Goal: Communication & Community: Share content

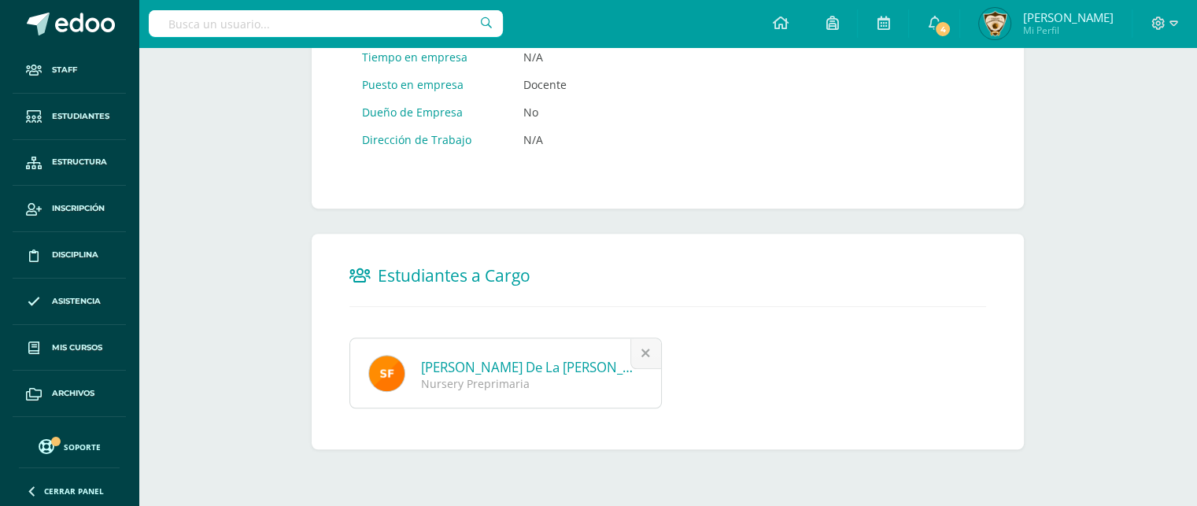
click at [1173, 17] on icon at bounding box center [1174, 24] width 9 height 14
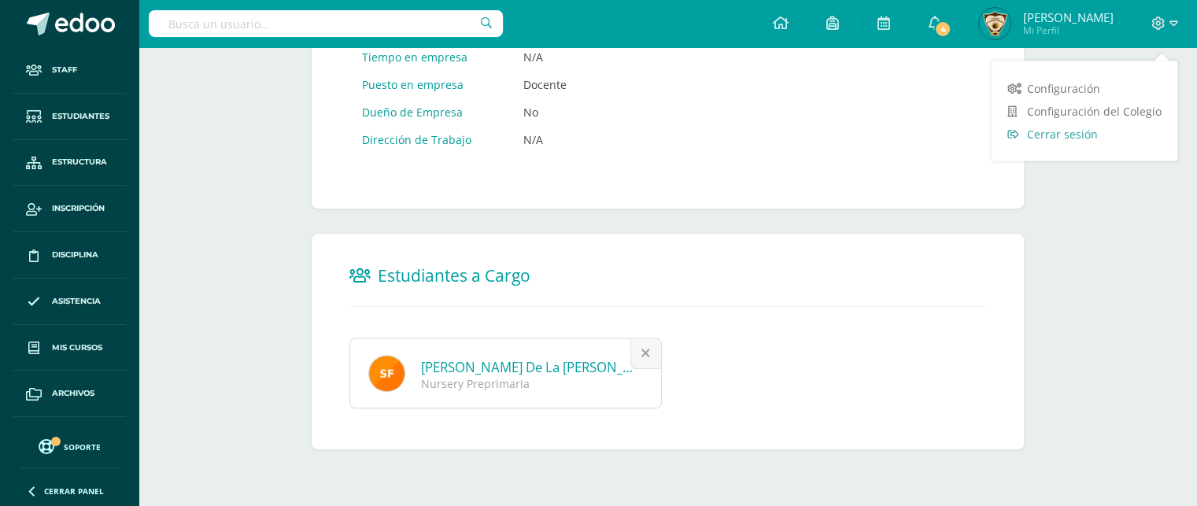
click at [1058, 128] on span "Cerrar sesión" at bounding box center [1062, 133] width 71 height 15
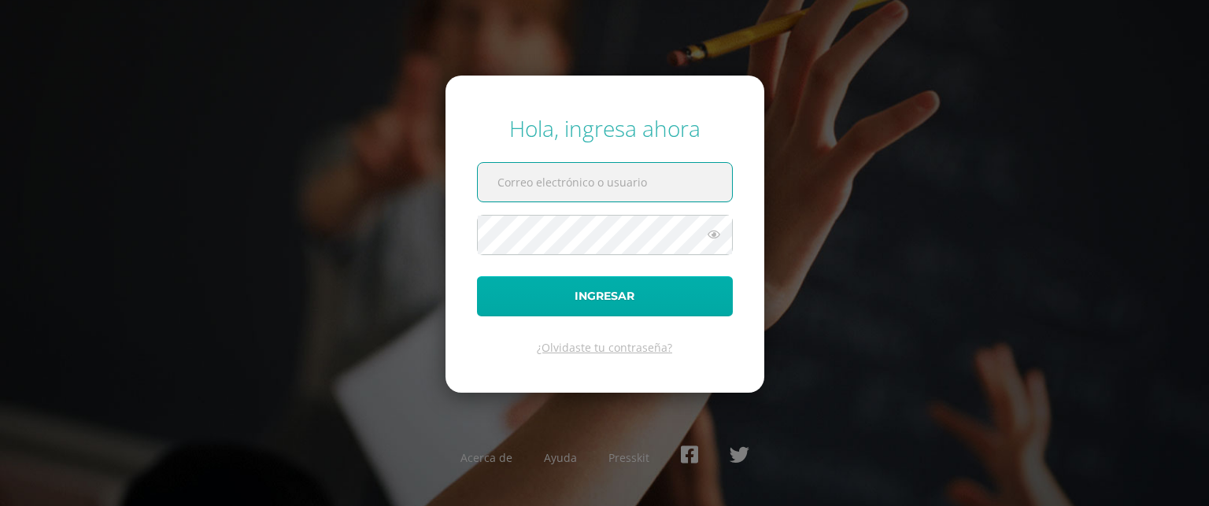
type input "[EMAIL_ADDRESS][DOMAIN_NAME]"
click at [562, 300] on button "Ingresar" at bounding box center [605, 296] width 256 height 40
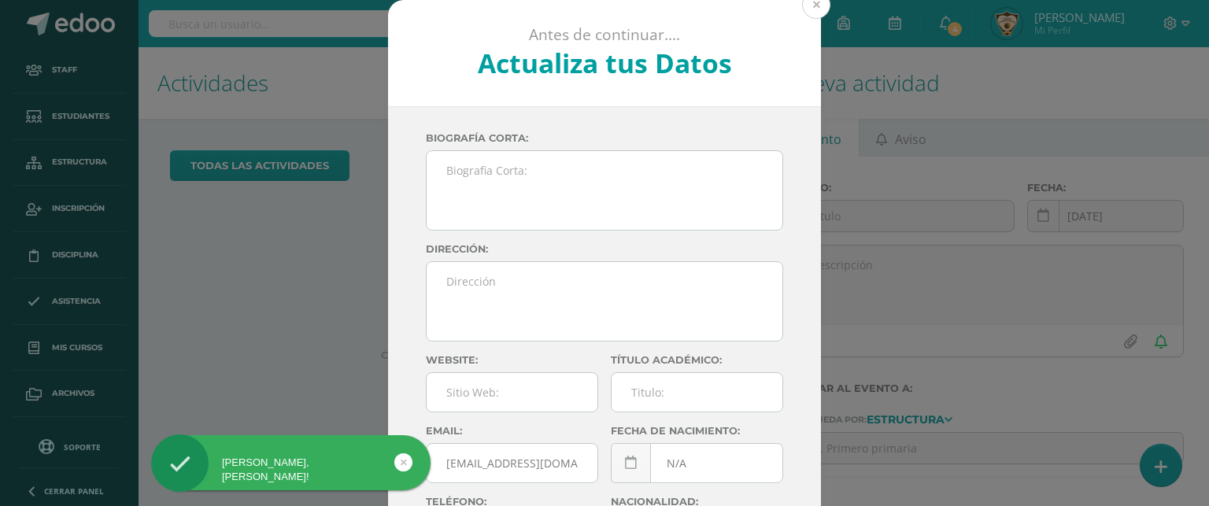
click at [811, 4] on button at bounding box center [816, 5] width 28 height 28
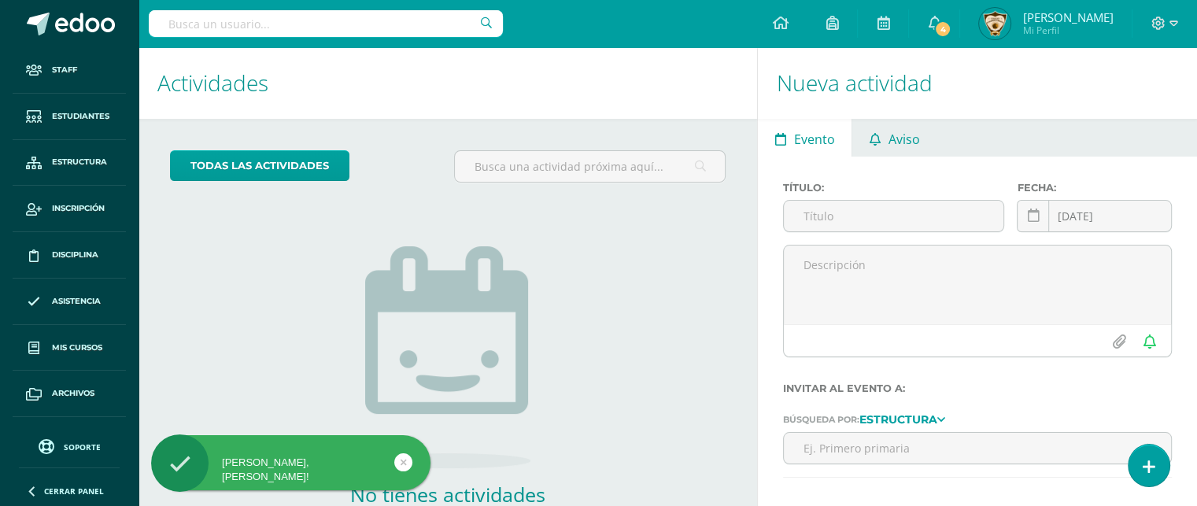
click at [916, 132] on span "Aviso" at bounding box center [904, 139] width 31 height 38
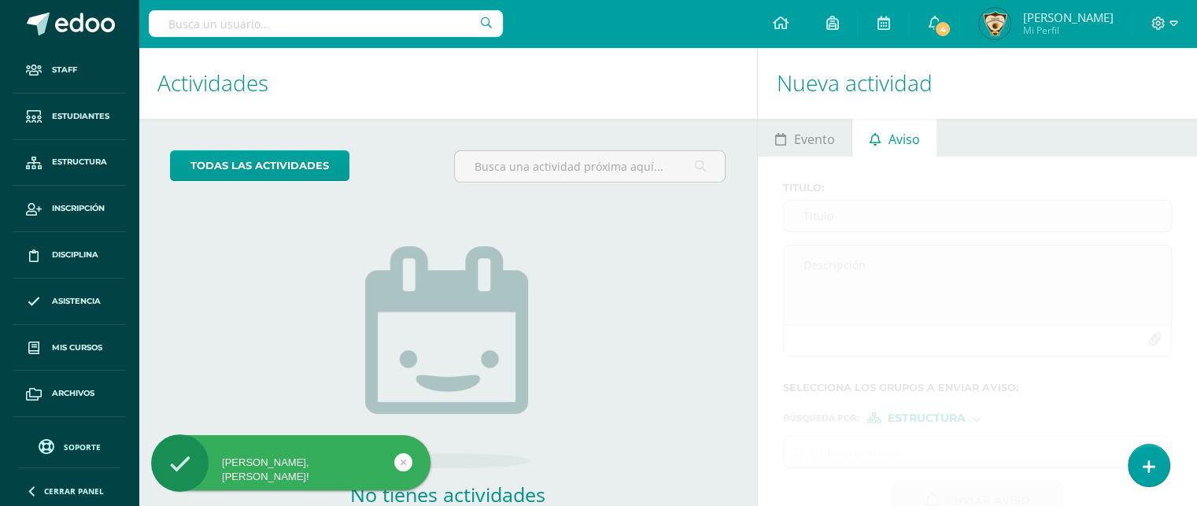
scroll to position [98, 0]
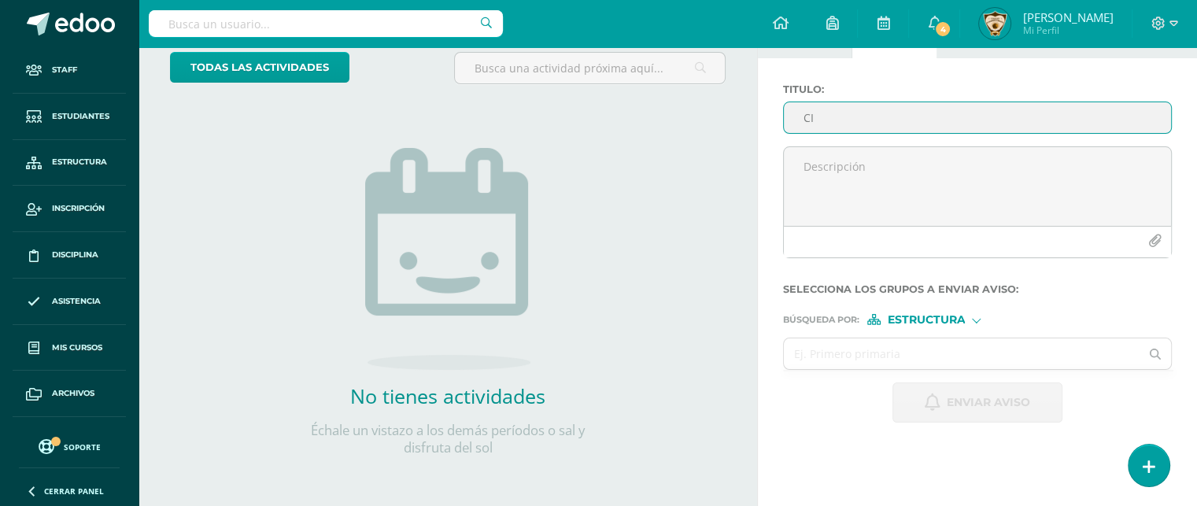
type input "C"
type input "F"
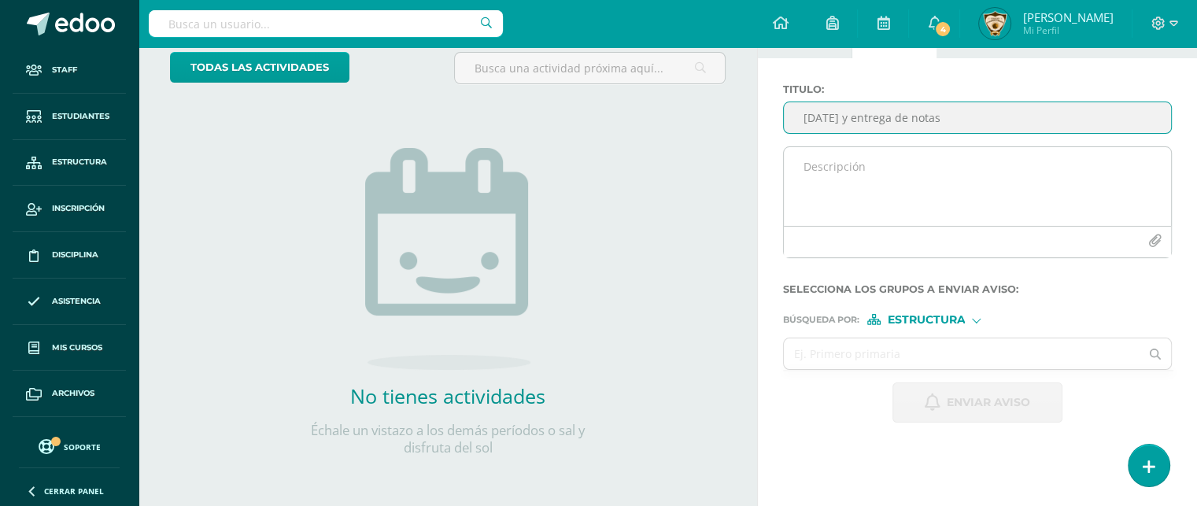
type input "Fin de Año y entrega de notas"
click at [811, 179] on textarea at bounding box center [977, 186] width 387 height 79
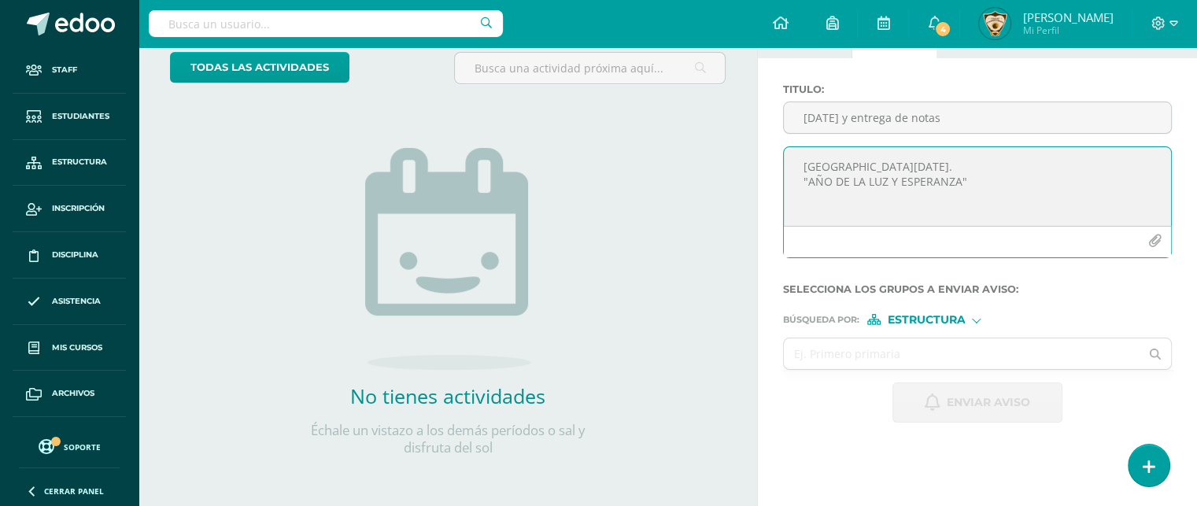
click at [810, 215] on textarea "COLEGIO EL SAGRADO CORAZÓN. "AÑO DE LA LUZ Y ESPERANZA"" at bounding box center [977, 186] width 387 height 79
paste textarea "Circular 2025 – 69 Guatemala, 13 de octubre de 2025. Apreciados padres de famil…"
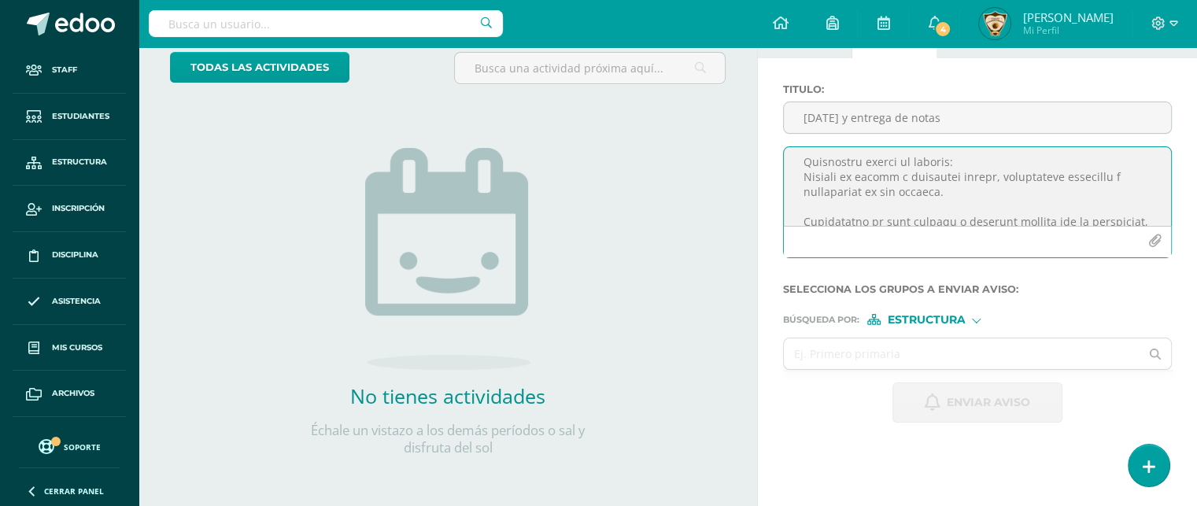
click at [800, 180] on textarea at bounding box center [977, 186] width 387 height 79
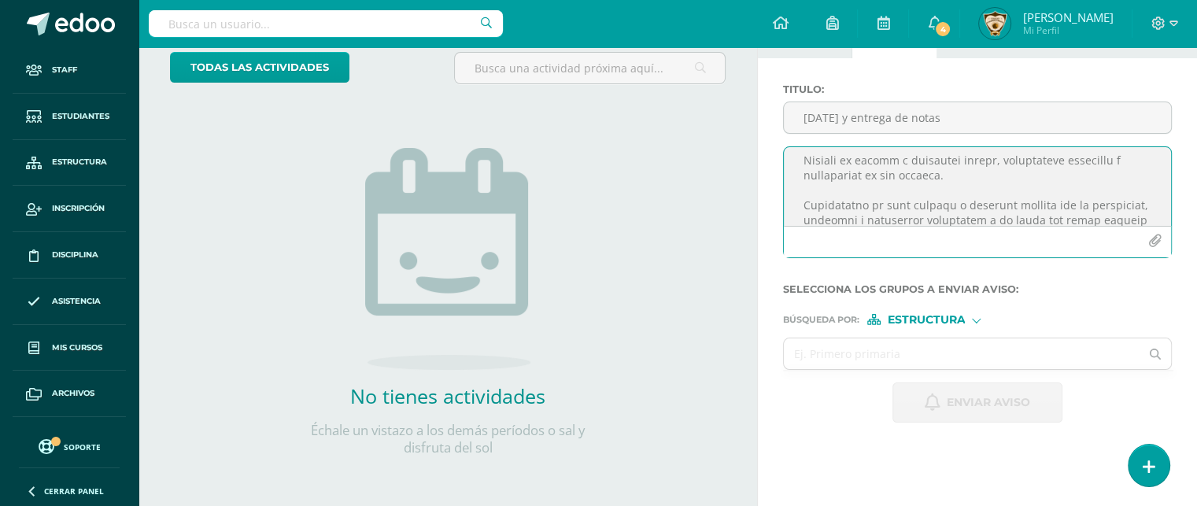
scroll to position [157, 0]
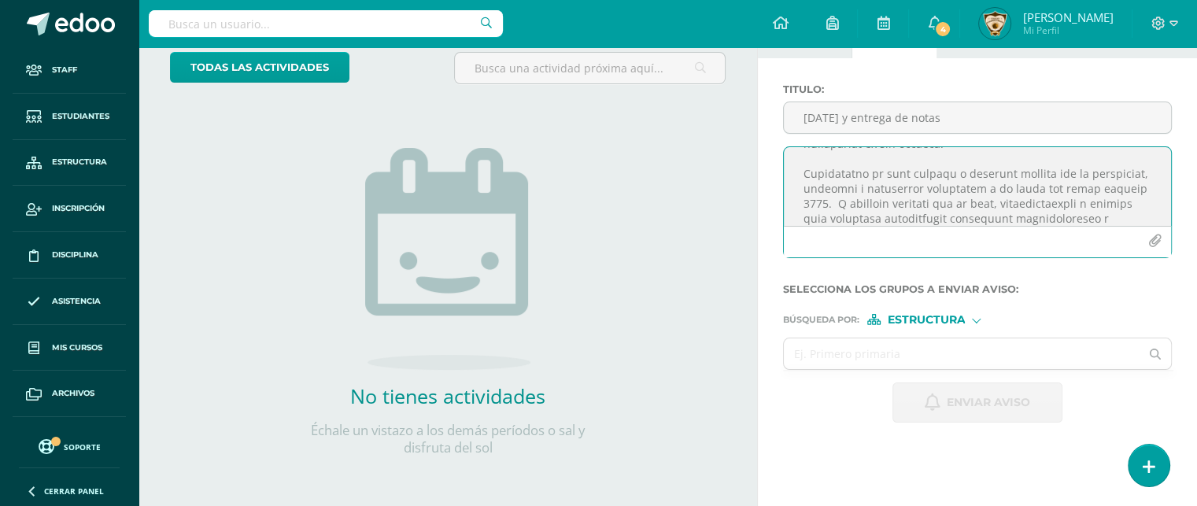
click at [904, 205] on textarea at bounding box center [977, 186] width 387 height 79
click at [798, 191] on textarea at bounding box center [977, 186] width 387 height 79
click at [900, 164] on textarea at bounding box center [977, 186] width 387 height 79
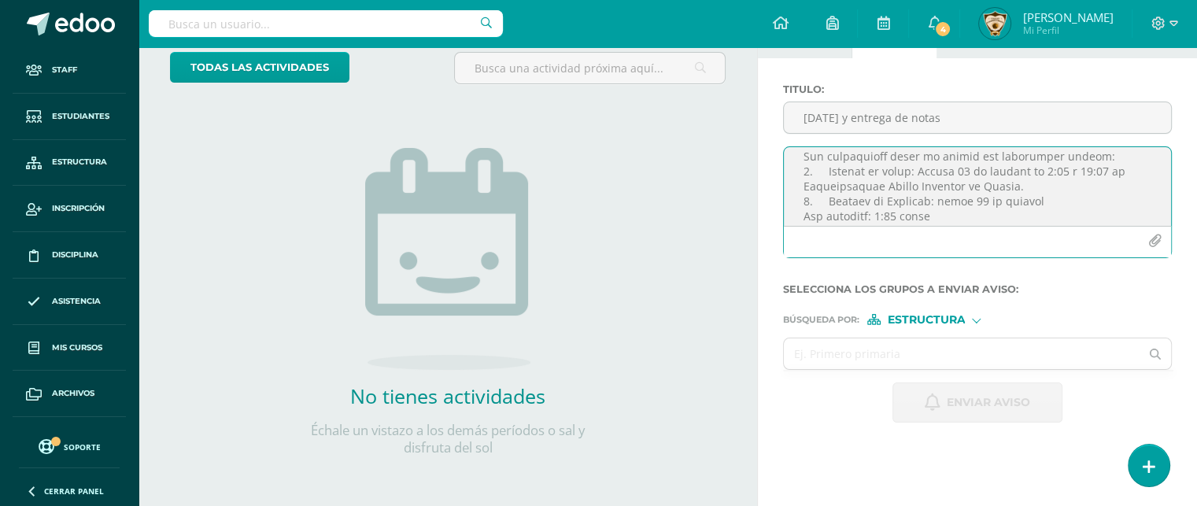
scroll to position [472, 0]
click at [981, 176] on textarea at bounding box center [977, 186] width 387 height 79
click at [1044, 171] on textarea at bounding box center [977, 186] width 387 height 79
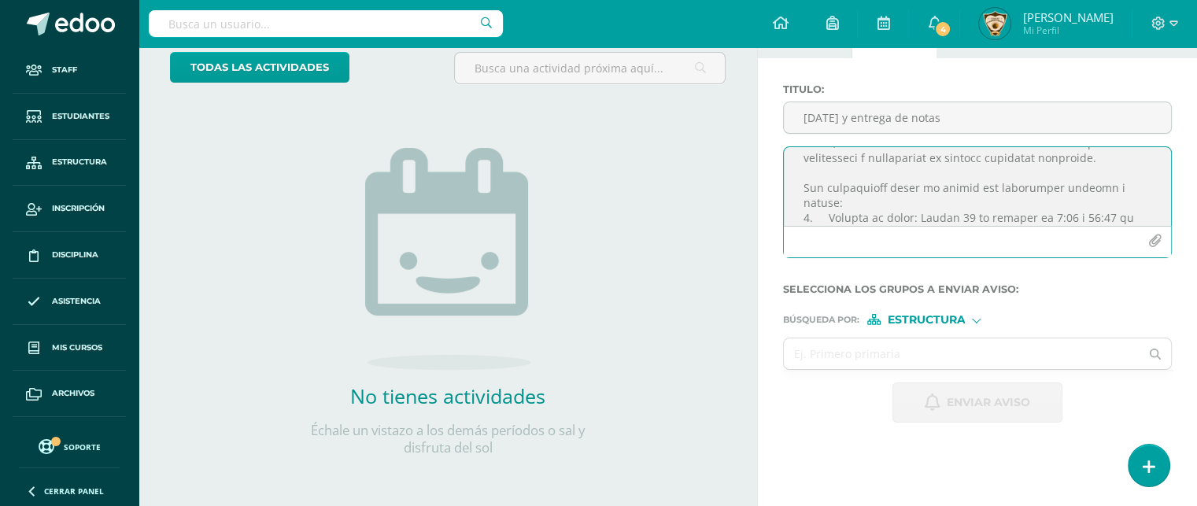
scroll to position [504, 0]
click at [958, 174] on textarea at bounding box center [977, 186] width 387 height 79
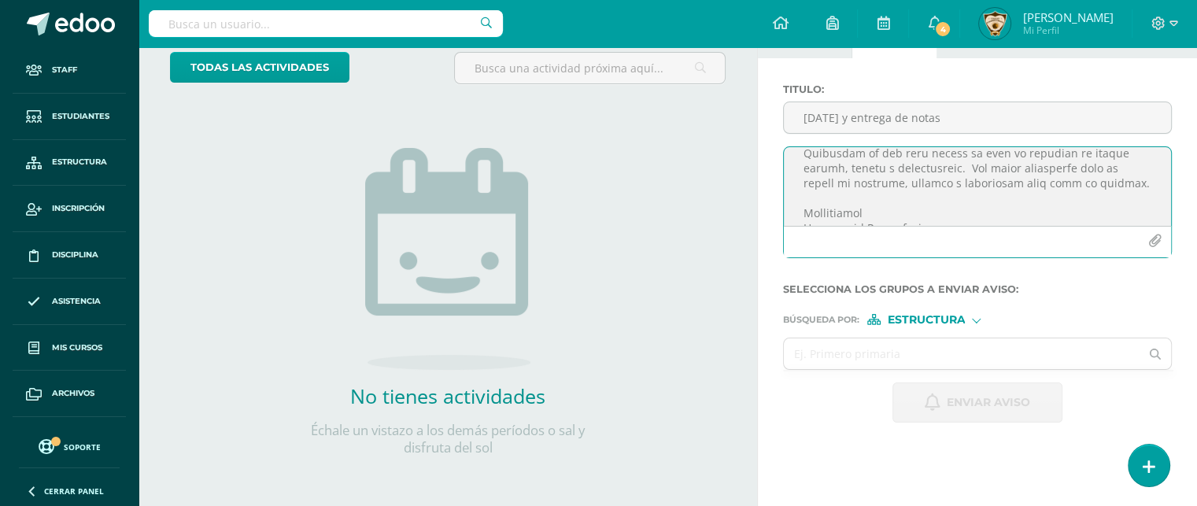
scroll to position [685, 0]
type textarea "COLEGIO EL SAGRADO CORAZÓN. "AÑO DE LA LUZ Y ESPERANZA" Circular 2025 – 69 Guat…"
click at [1158, 242] on icon "button" at bounding box center [1154, 241] width 13 height 13
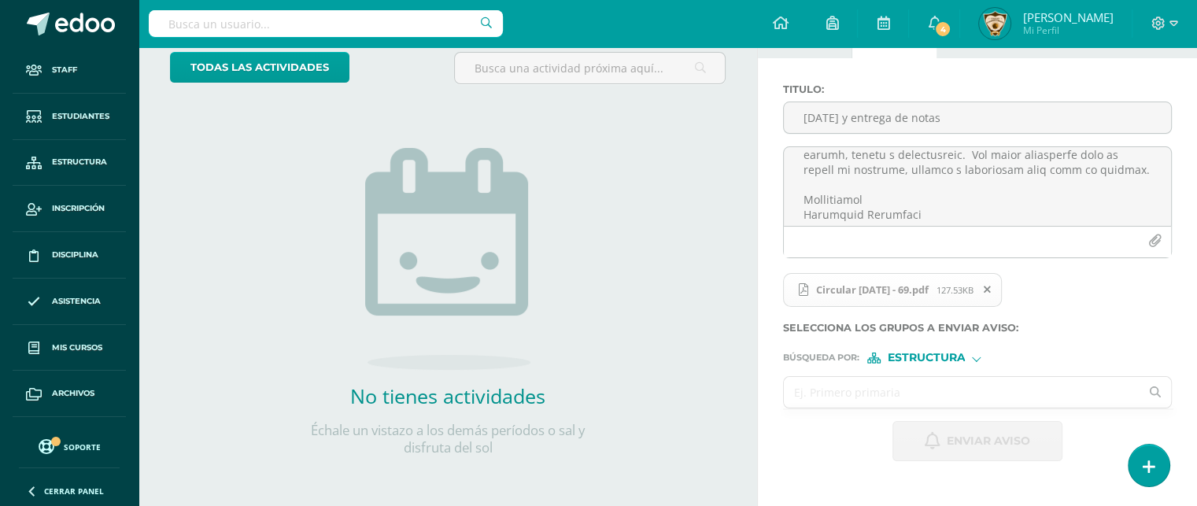
click at [794, 390] on input "text" at bounding box center [962, 392] width 356 height 31
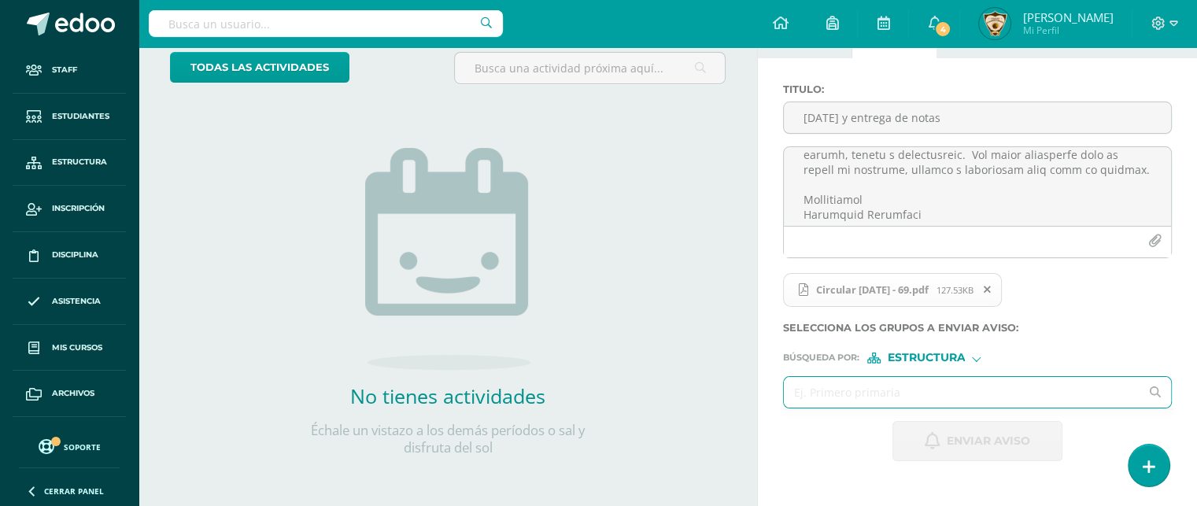
type input "O"
type input "Preprimaria"
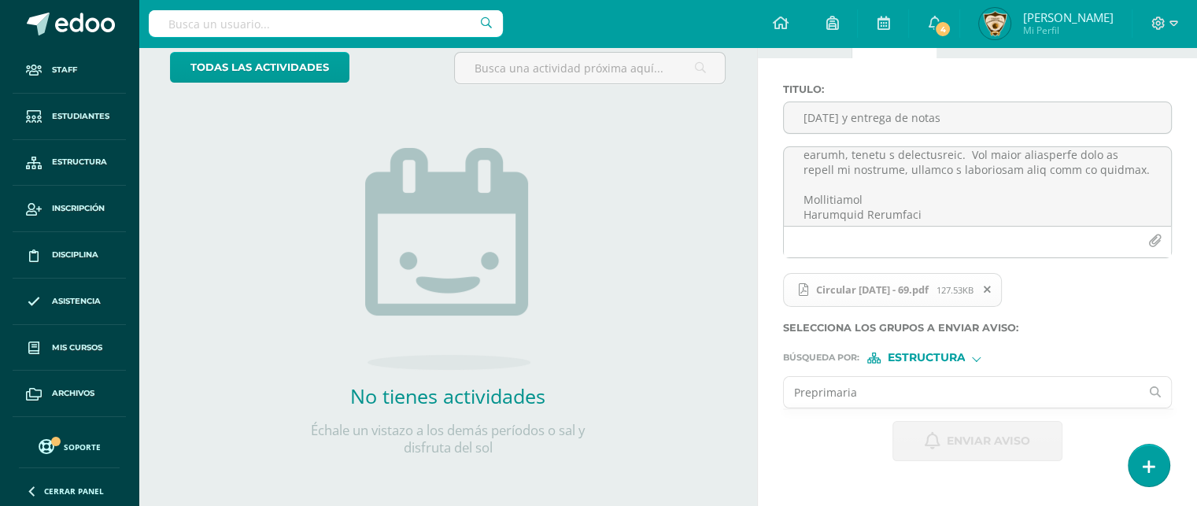
click at [860, 387] on input "Preprimaria" at bounding box center [962, 392] width 356 height 31
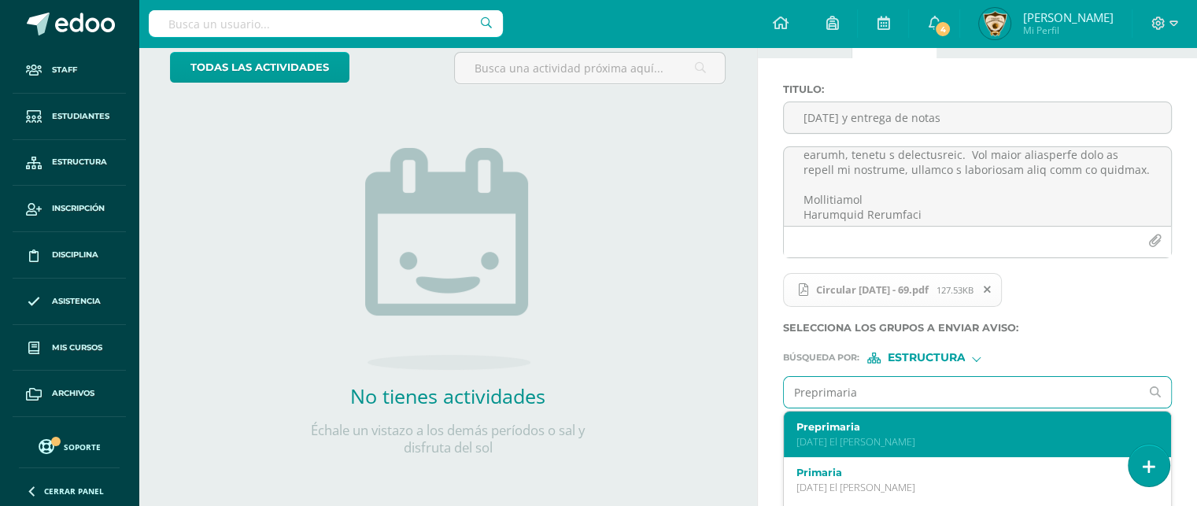
click at [837, 435] on p "[DATE] El [PERSON_NAME]" at bounding box center [970, 441] width 347 height 13
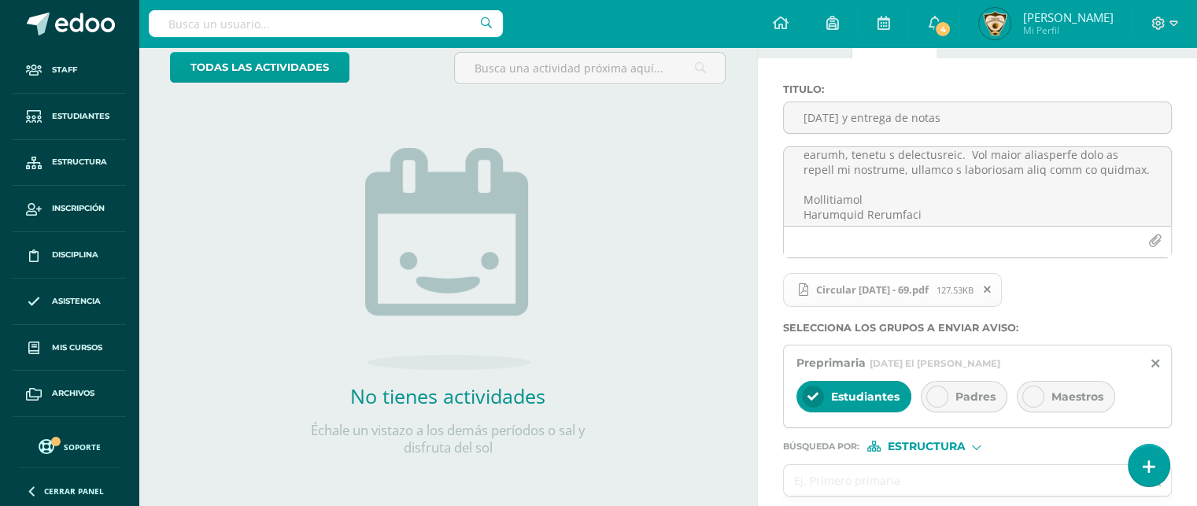
click at [941, 395] on icon at bounding box center [937, 396] width 11 height 11
click at [1029, 395] on icon at bounding box center [1033, 396] width 11 height 11
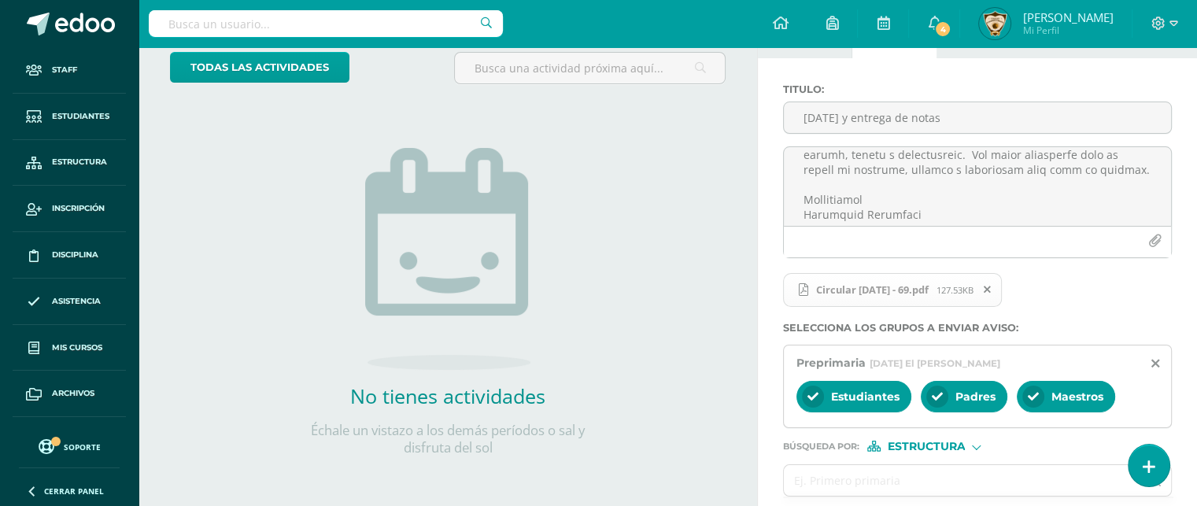
scroll to position [165, 0]
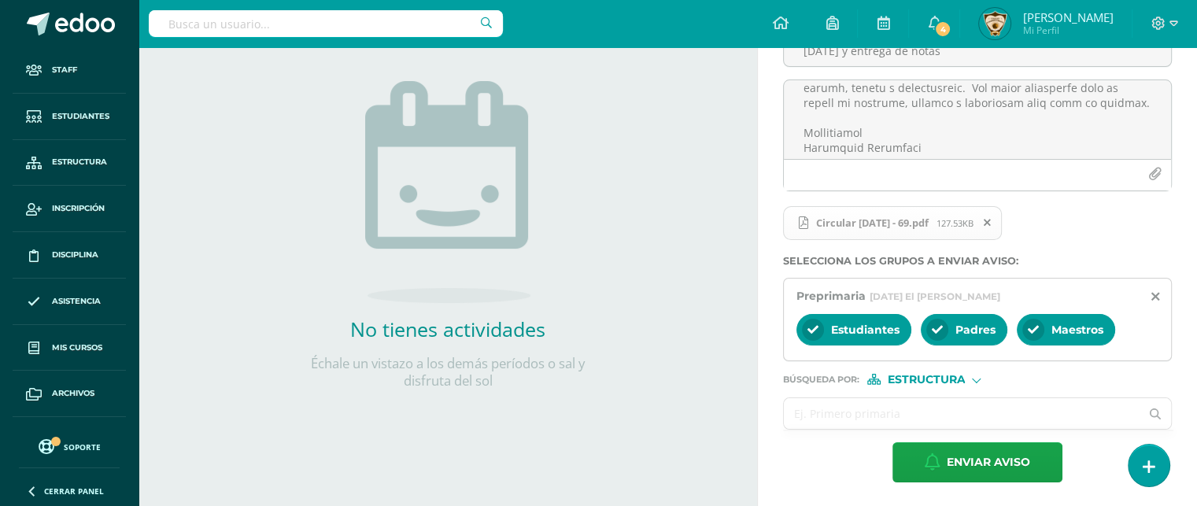
click at [800, 408] on input "text" at bounding box center [962, 413] width 356 height 31
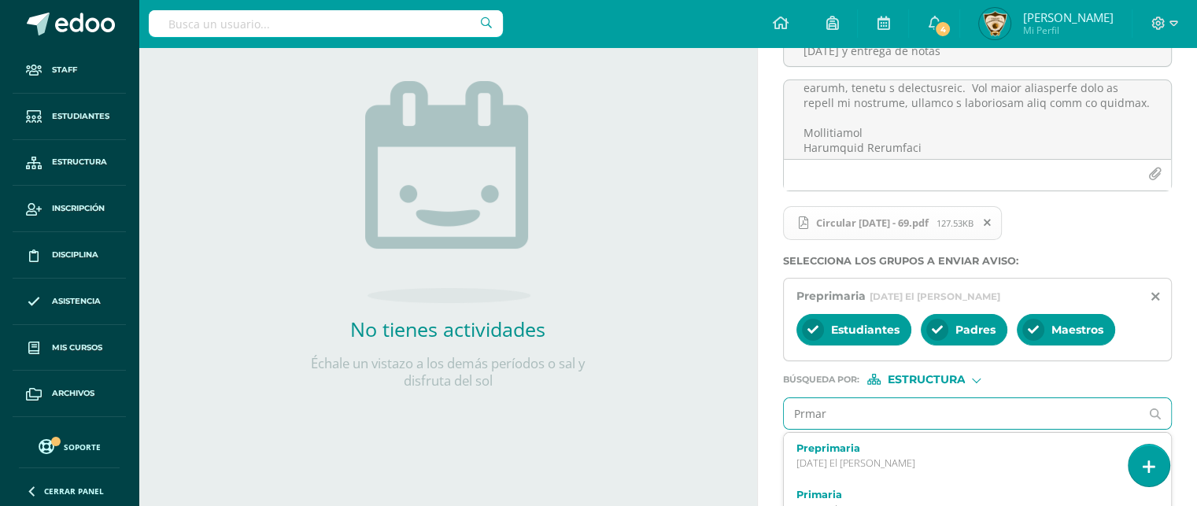
type input "Prmari"
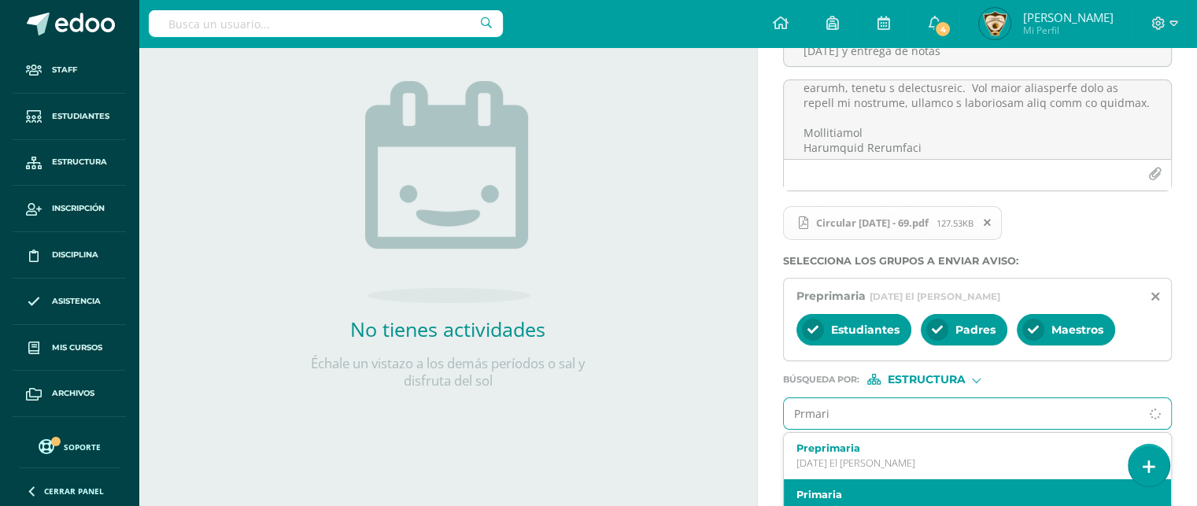
scroll to position [183, 0]
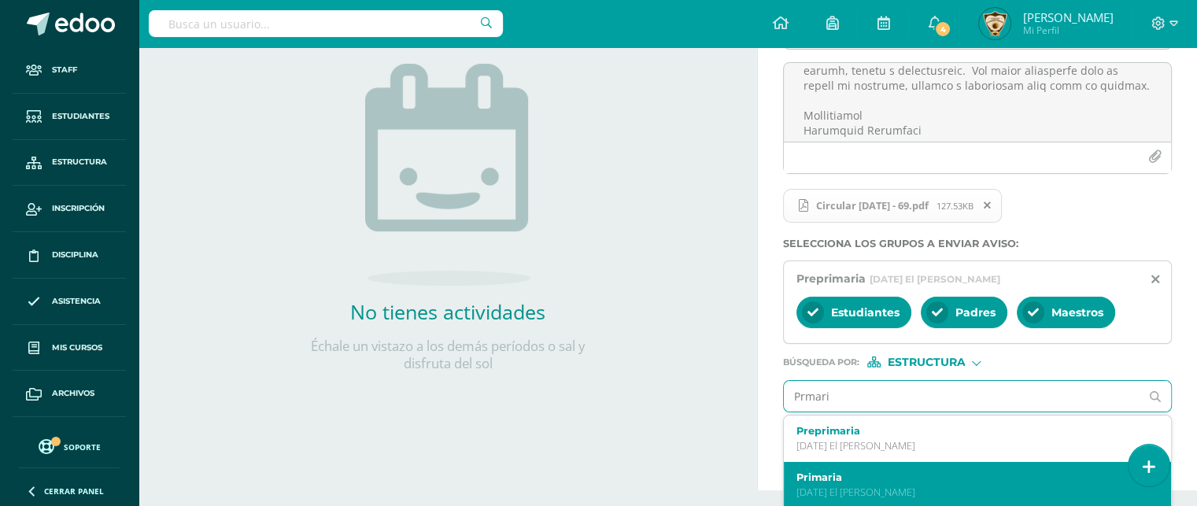
click at [844, 479] on label "Primaria" at bounding box center [970, 477] width 347 height 12
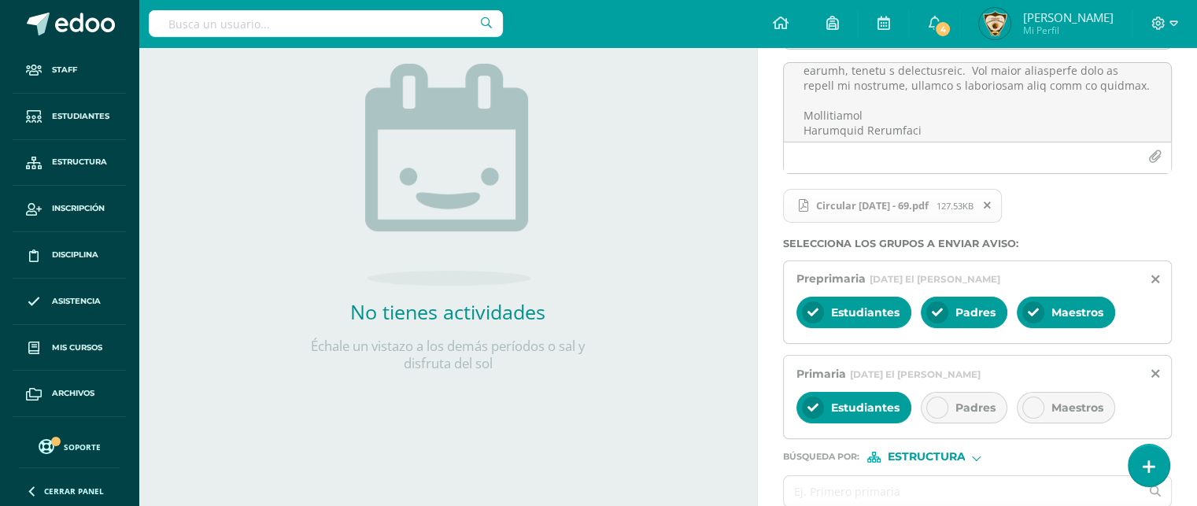
click at [939, 409] on icon at bounding box center [937, 407] width 11 height 11
click at [1035, 411] on icon at bounding box center [1033, 407] width 11 height 11
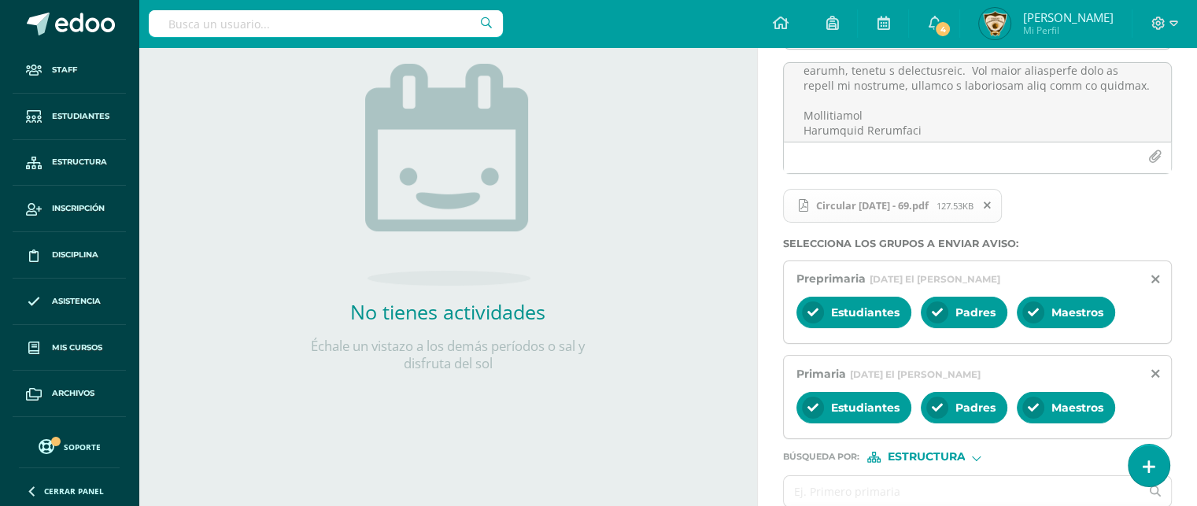
scroll to position [260, 0]
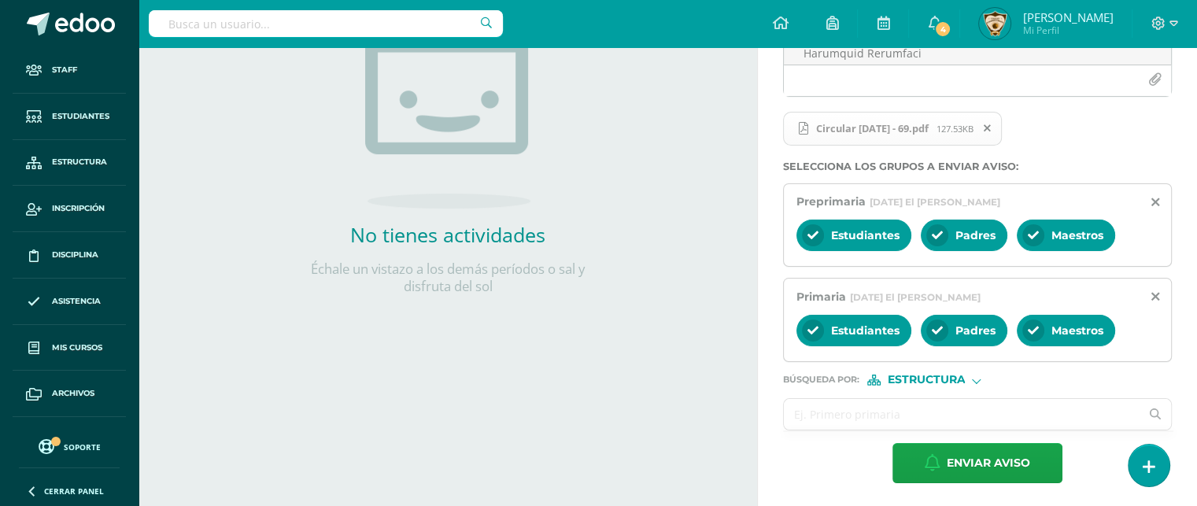
click at [799, 408] on input "text" at bounding box center [962, 414] width 356 height 31
type input "Básicos"
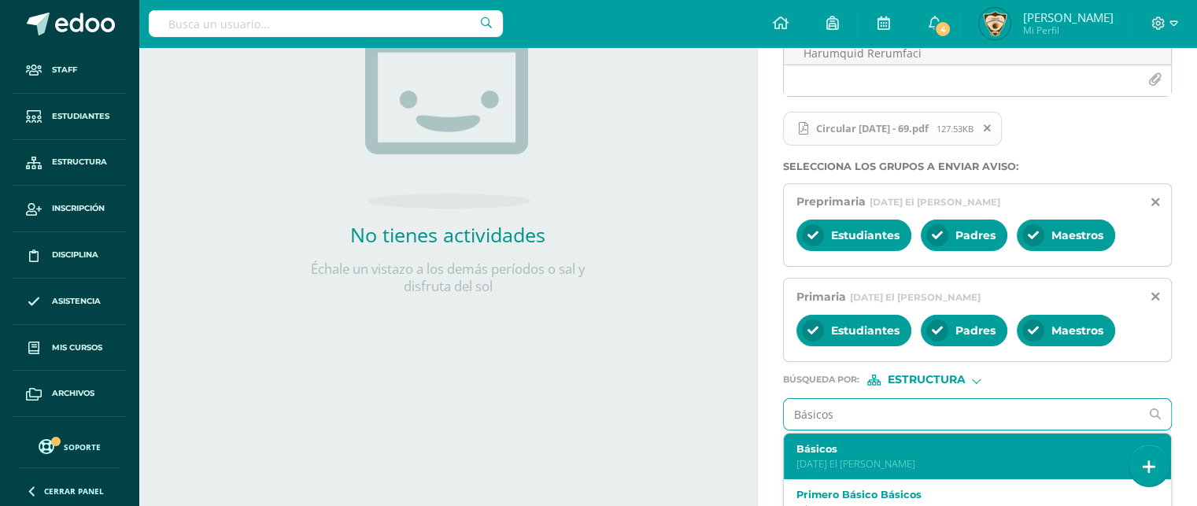
click at [828, 457] on p "[DATE] El [PERSON_NAME]" at bounding box center [970, 463] width 347 height 13
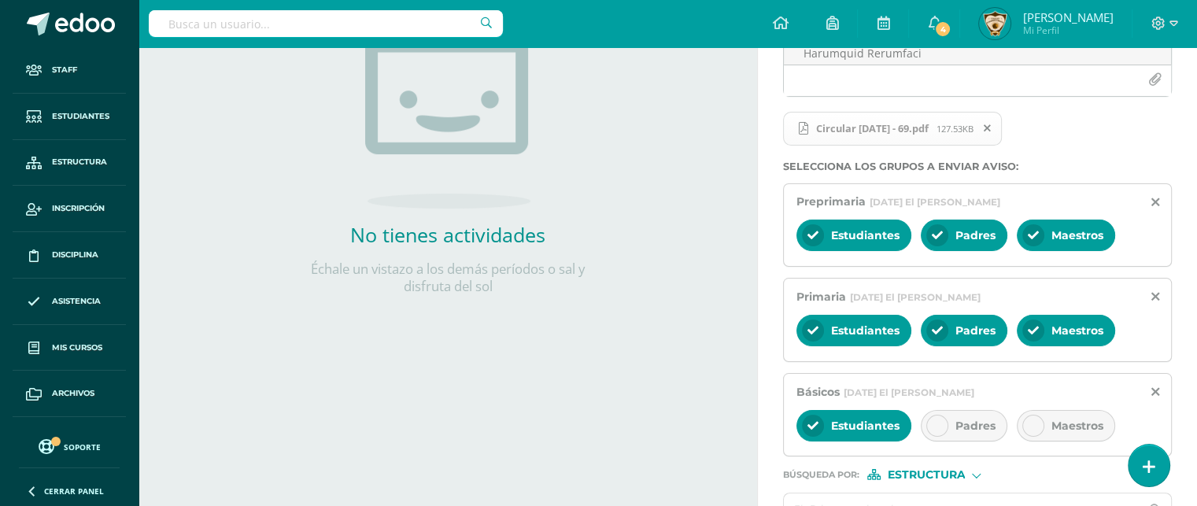
click at [935, 424] on icon at bounding box center [937, 425] width 11 height 11
click at [1029, 420] on icon at bounding box center [1033, 425] width 11 height 11
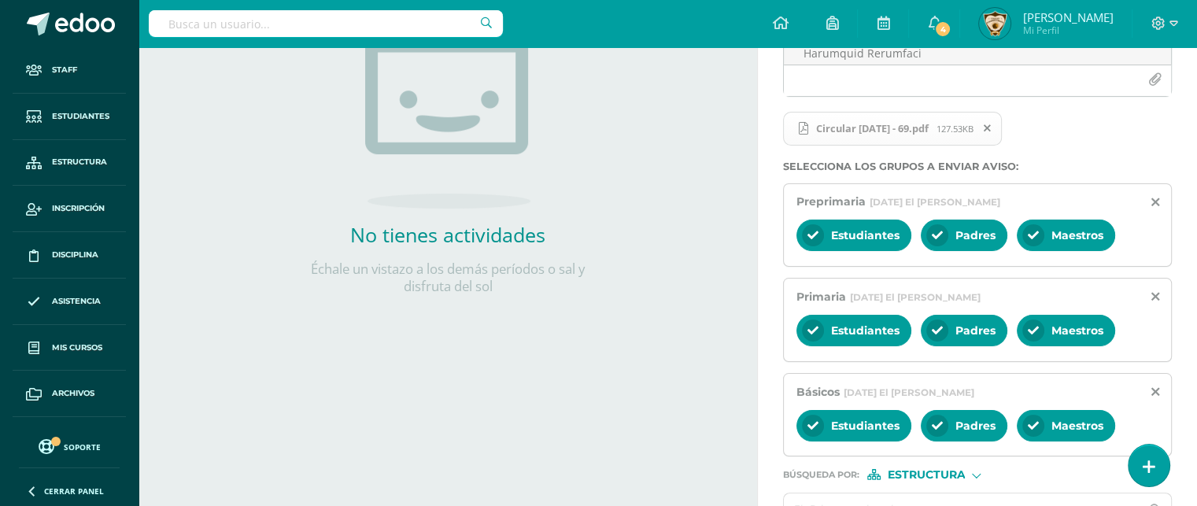
scroll to position [354, 0]
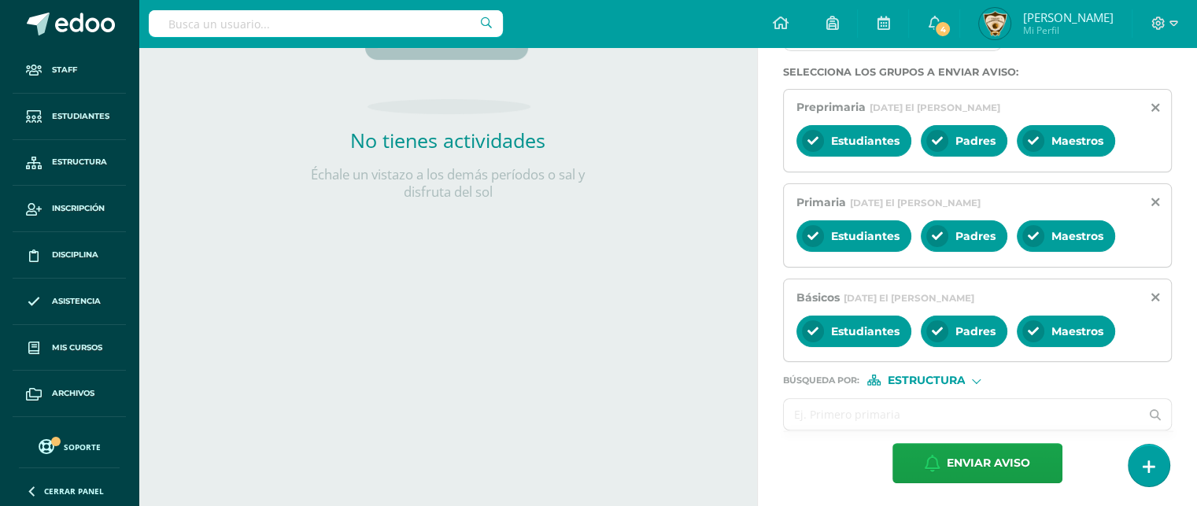
click at [799, 418] on input "text" at bounding box center [962, 414] width 356 height 31
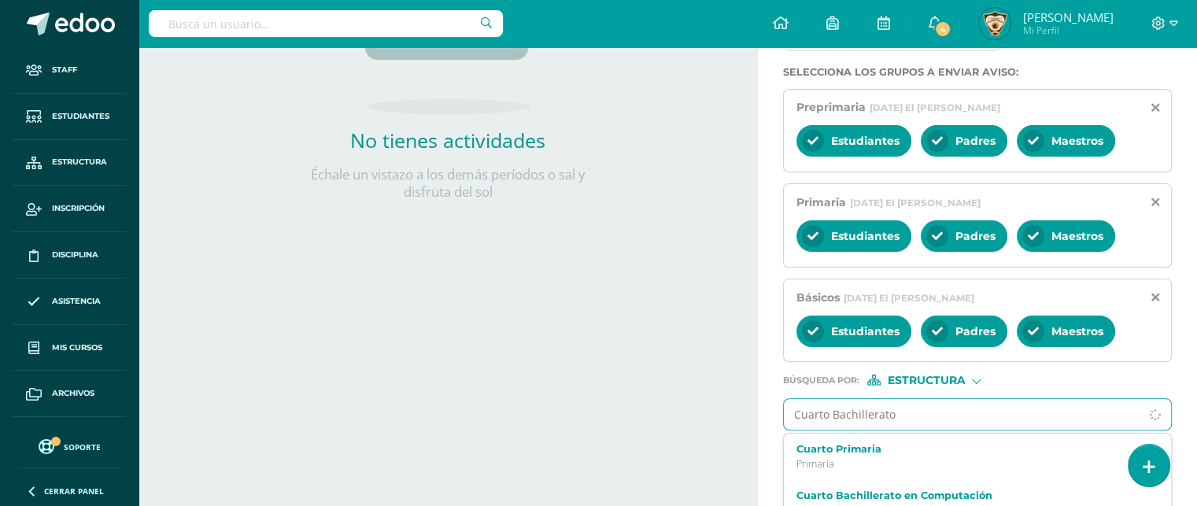
type input "Cuarto Bachillerato"
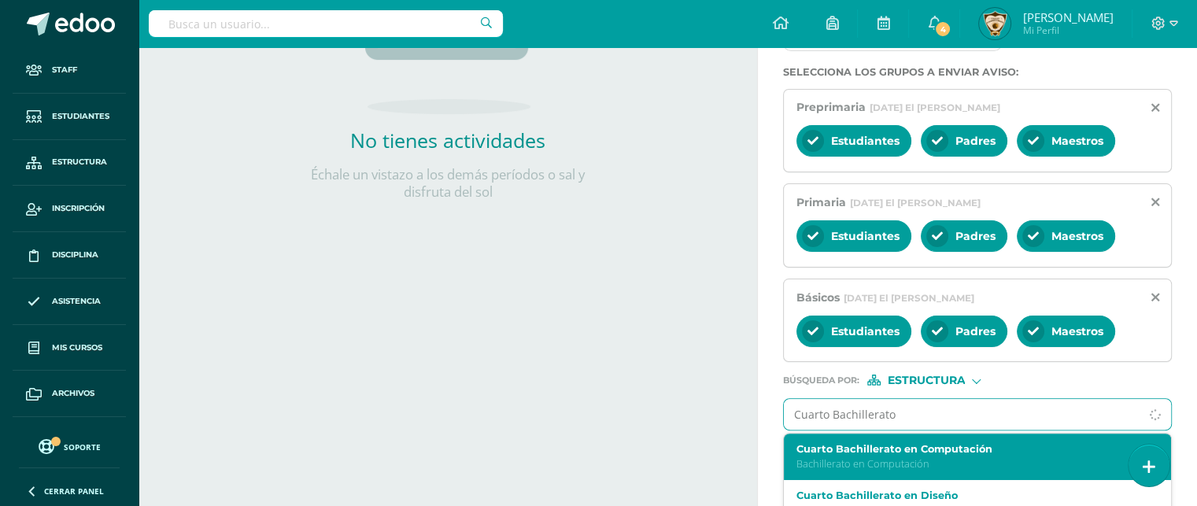
click at [852, 465] on p "Bachillerato en Computación" at bounding box center [970, 463] width 347 height 13
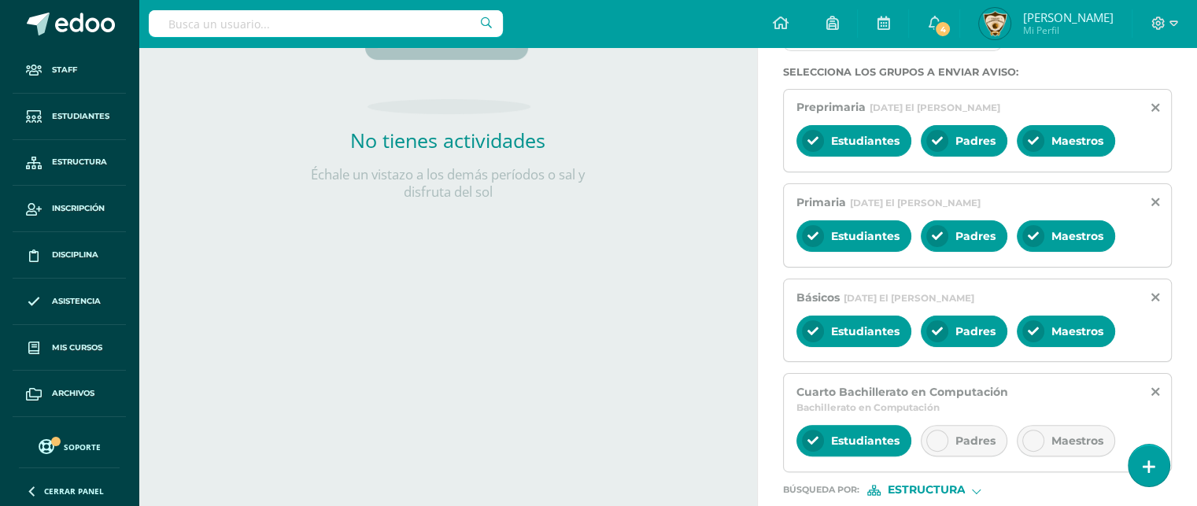
click at [933, 447] on div at bounding box center [937, 441] width 22 height 22
click at [1033, 437] on icon at bounding box center [1033, 440] width 11 height 11
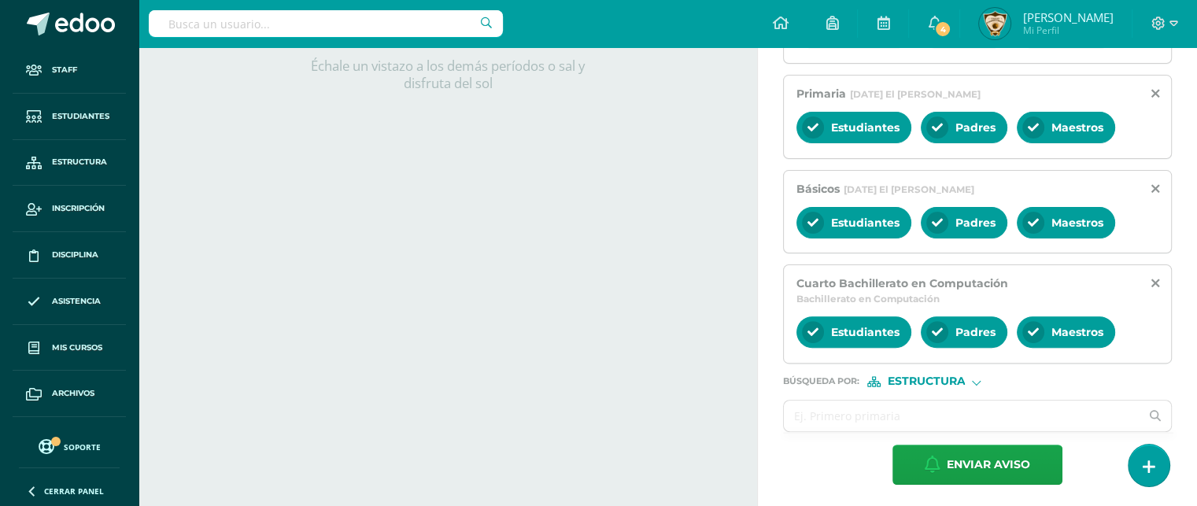
scroll to position [464, 0]
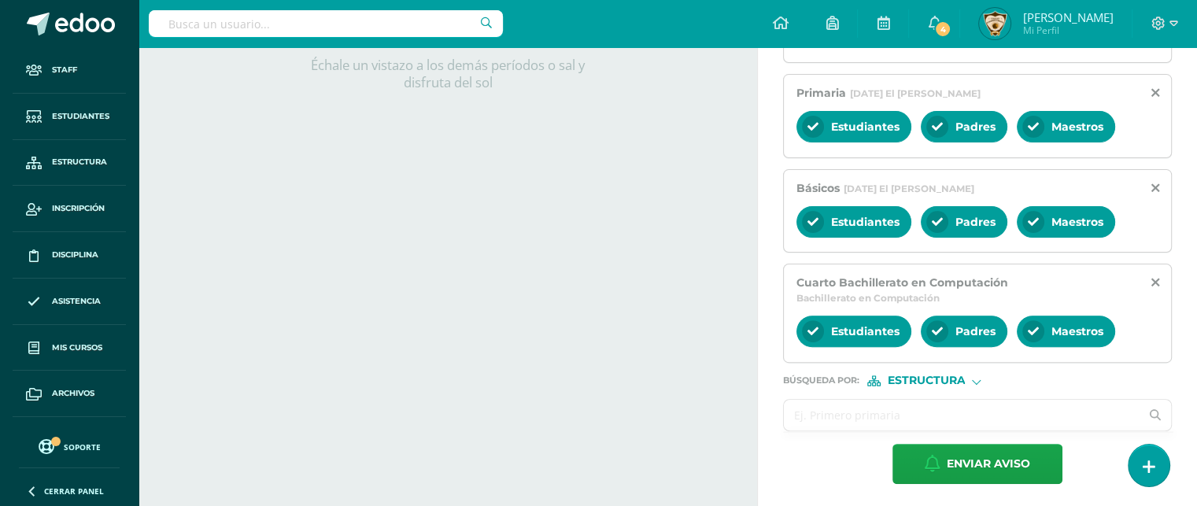
click at [793, 408] on input "text" at bounding box center [962, 415] width 356 height 31
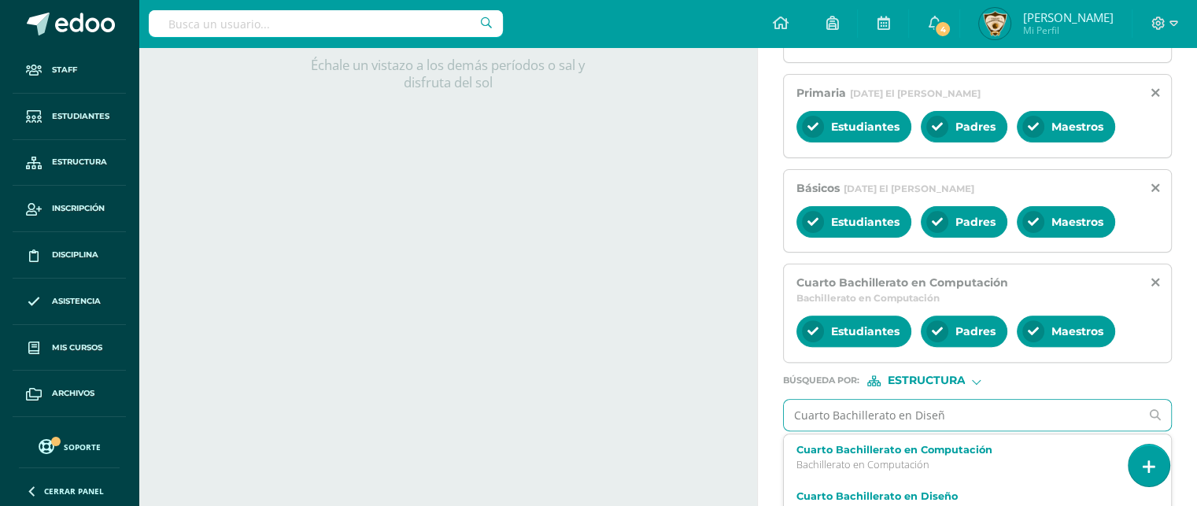
type input "Cuarto Bachillerato en Diseño"
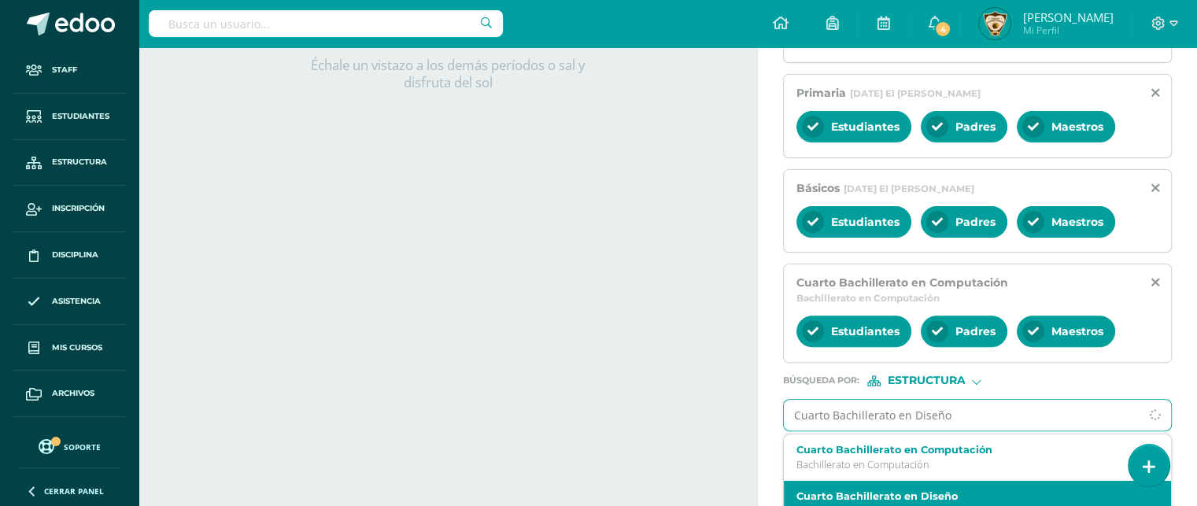
click at [872, 490] on label "Cuarto Bachillerato en Diseño" at bounding box center [970, 496] width 347 height 12
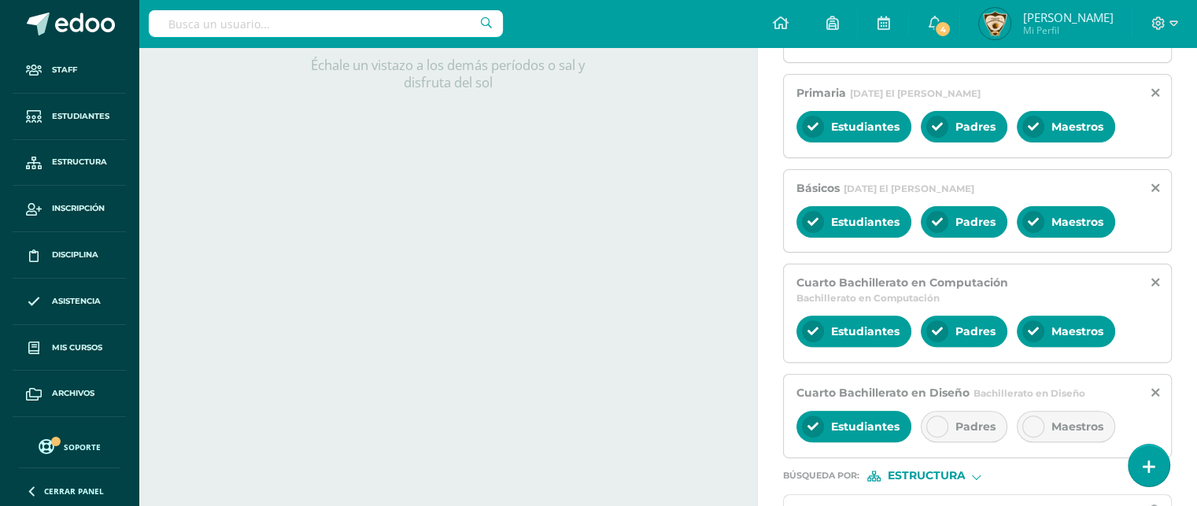
click at [933, 427] on icon at bounding box center [937, 426] width 11 height 11
click at [1033, 421] on icon at bounding box center [1033, 426] width 11 height 11
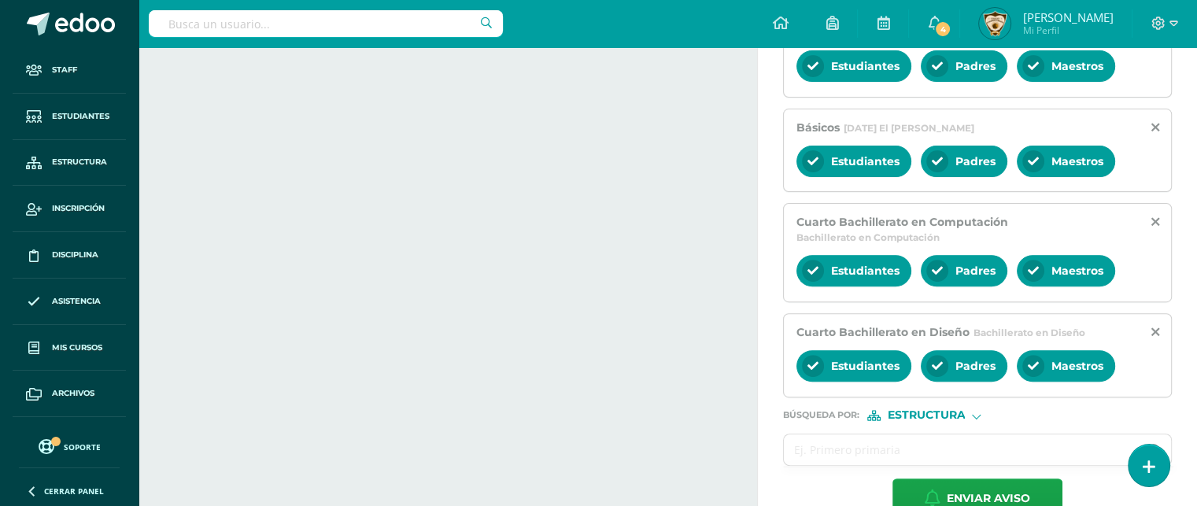
scroll to position [558, 0]
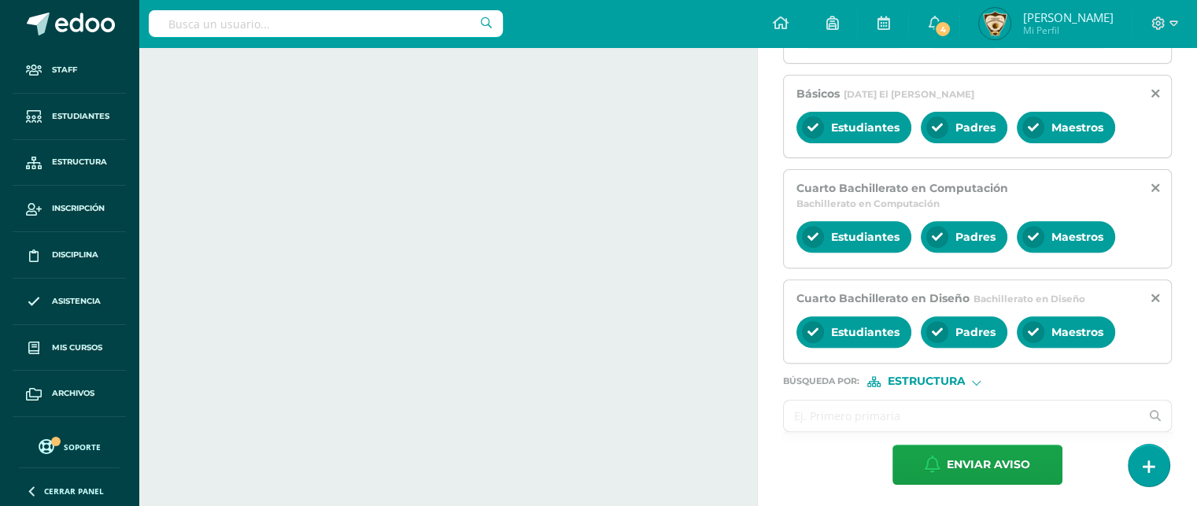
click at [800, 414] on input "text" at bounding box center [962, 416] width 356 height 31
type input "V"
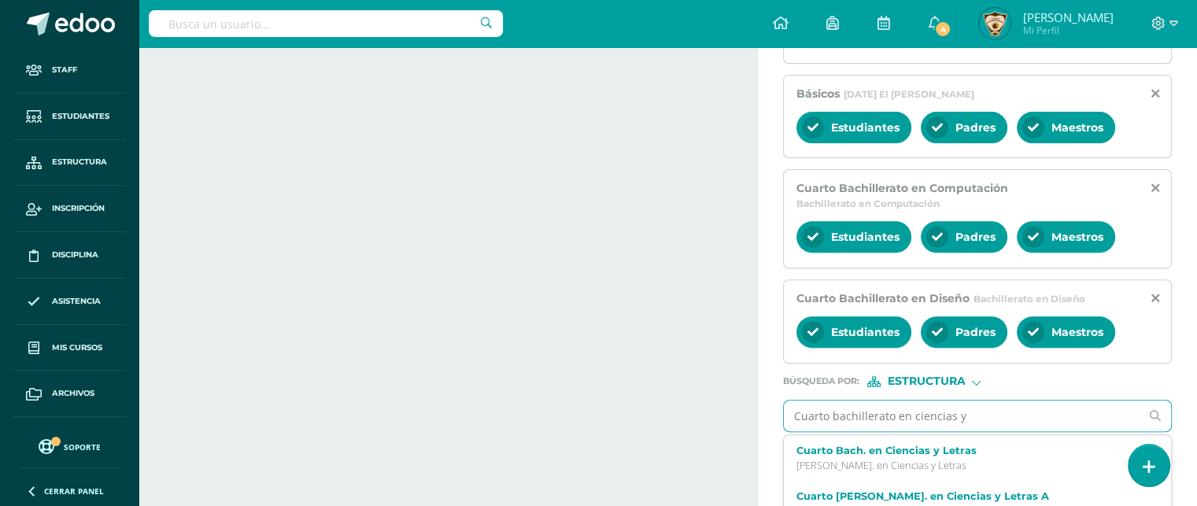
type input "Cuarto bachillerato en ciencias y l"
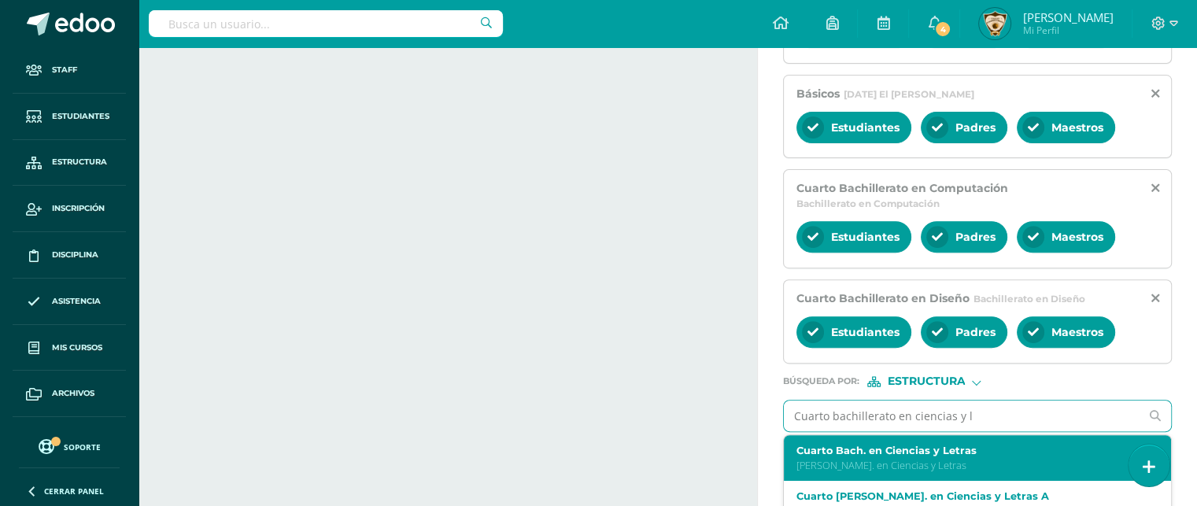
click at [838, 462] on p "Bach. en Ciencias y Letras" at bounding box center [970, 465] width 347 height 13
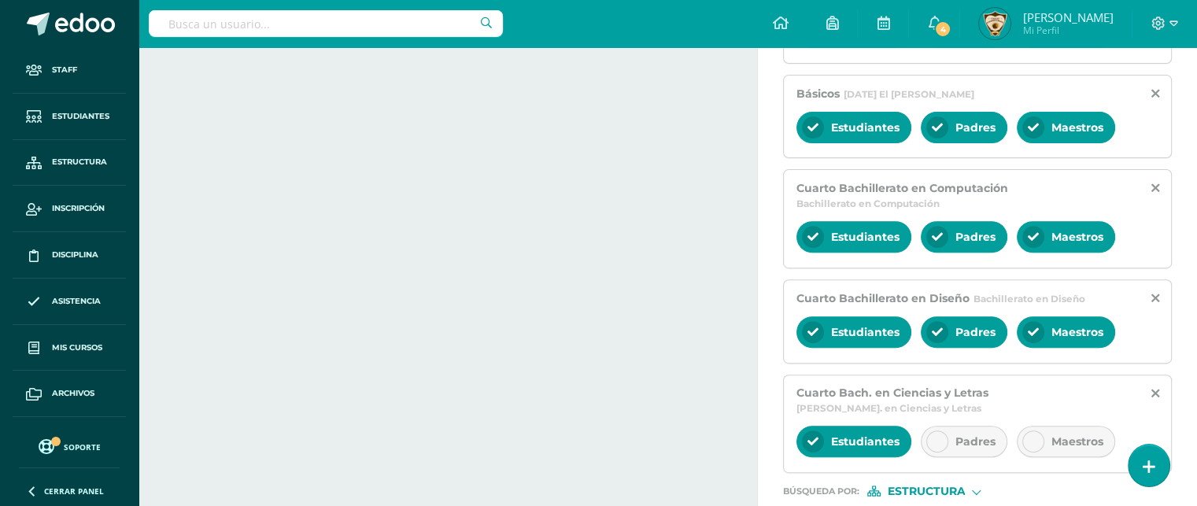
click at [933, 436] on icon at bounding box center [937, 441] width 11 height 11
click at [1028, 436] on icon at bounding box center [1033, 441] width 11 height 11
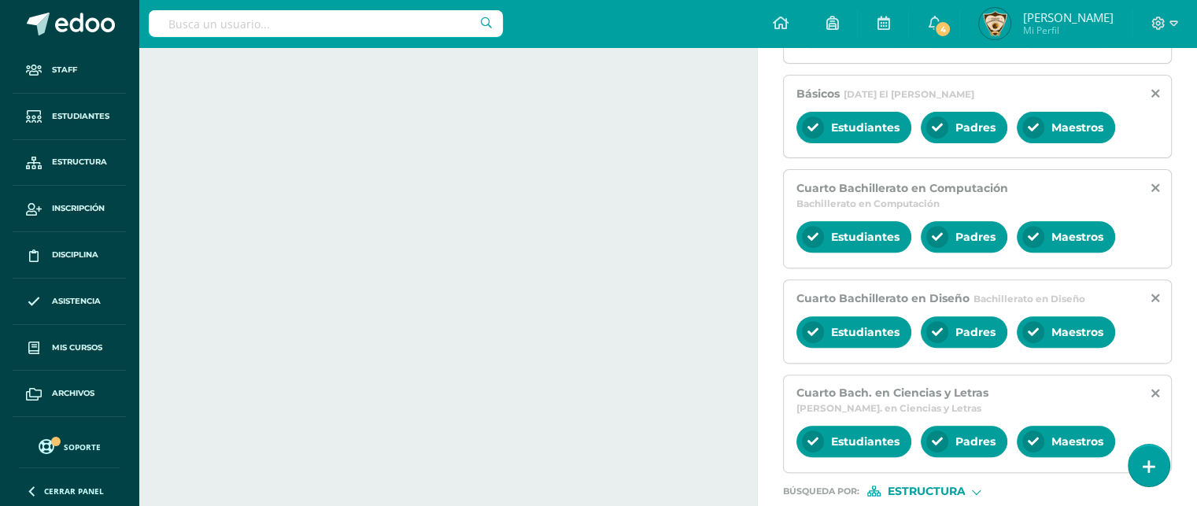
scroll to position [652, 0]
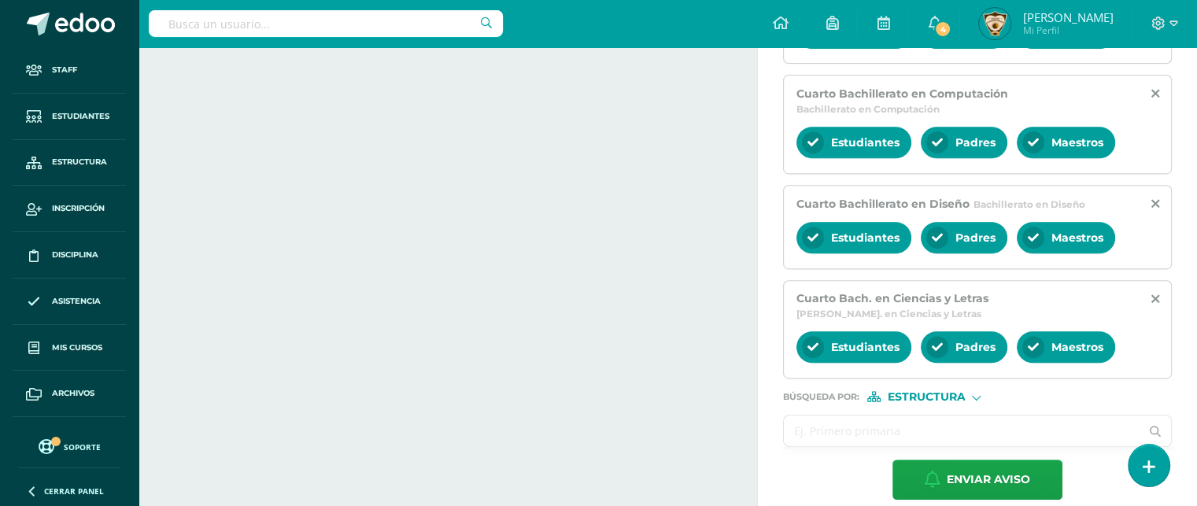
click at [793, 416] on input "text" at bounding box center [962, 431] width 356 height 31
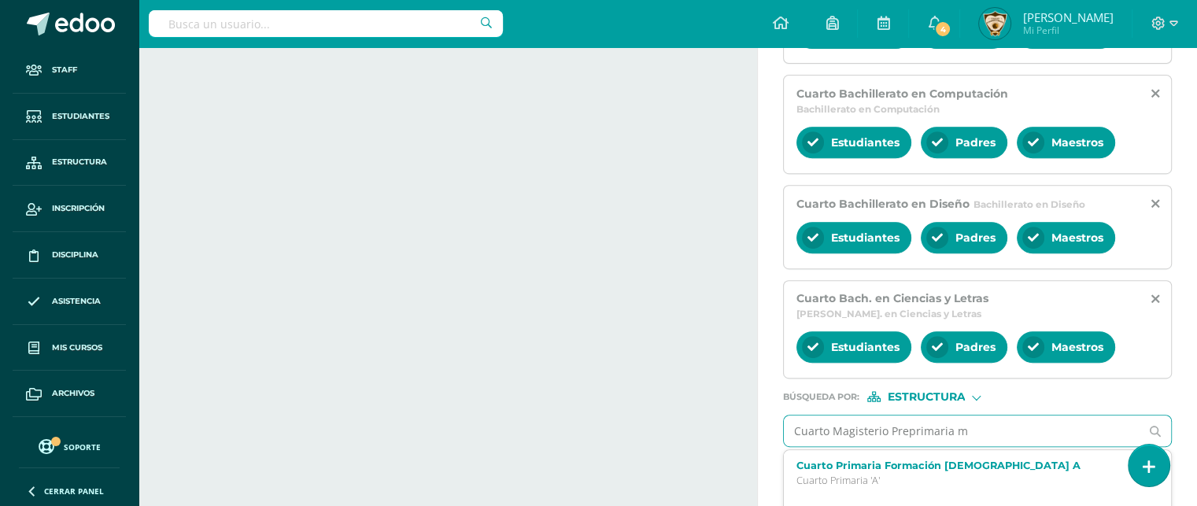
click at [828, 416] on input "Cuarto Magisterio Preprimaria m" at bounding box center [962, 431] width 356 height 31
type input "Magisterio Preprimaria m"
click at [929, 416] on input "Magisterio Preprimaria m" at bounding box center [962, 431] width 356 height 31
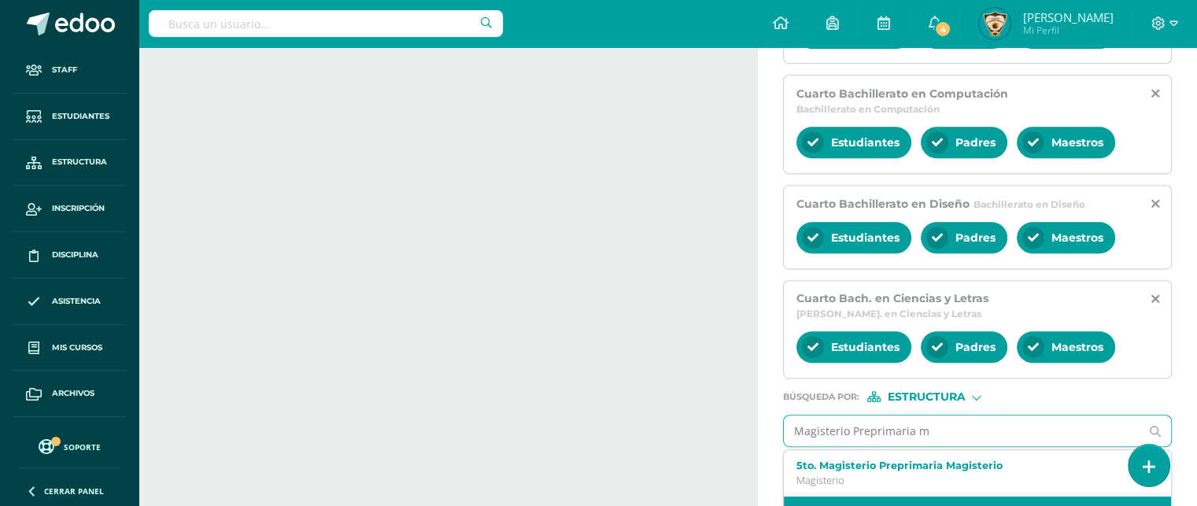
click at [949, 505] on label "4to. Magisterio Preprimaria Magisterio" at bounding box center [970, 512] width 347 height 12
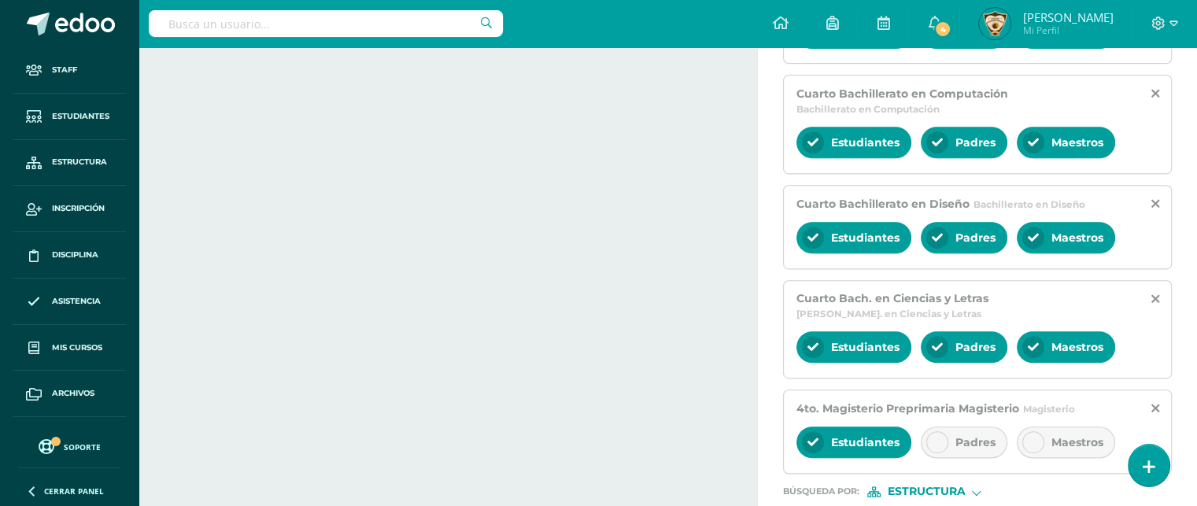
click at [938, 437] on icon at bounding box center [937, 442] width 11 height 11
click at [1037, 431] on div at bounding box center [1033, 442] width 22 height 22
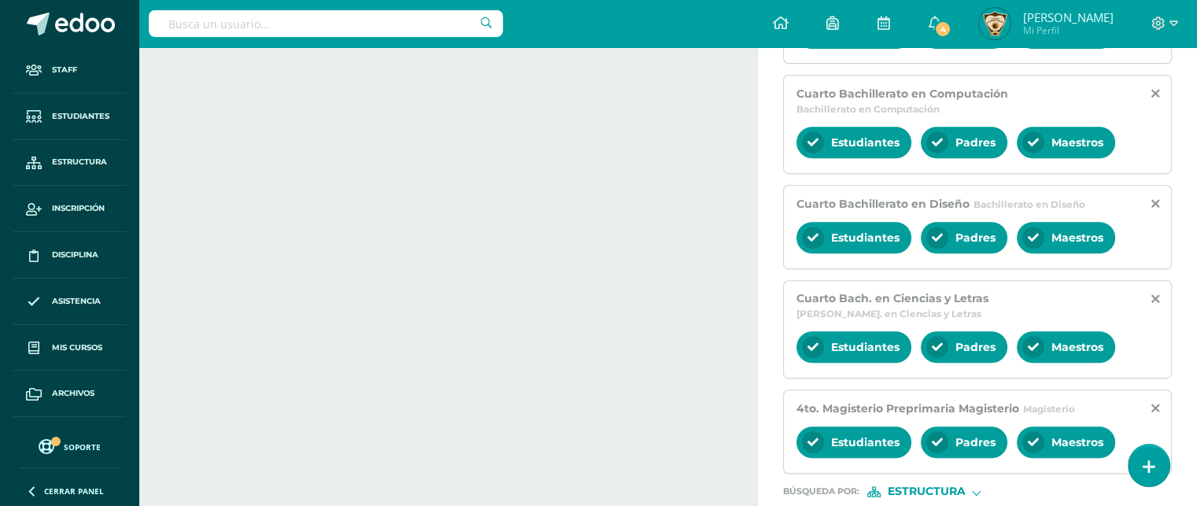
scroll to position [747, 0]
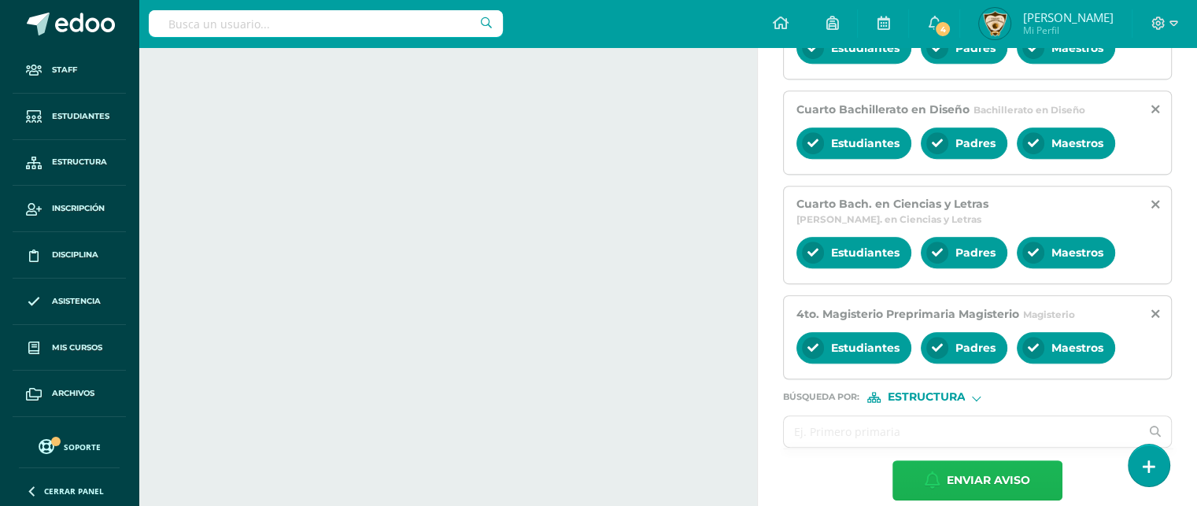
click at [959, 466] on span "Enviar aviso" at bounding box center [988, 480] width 83 height 39
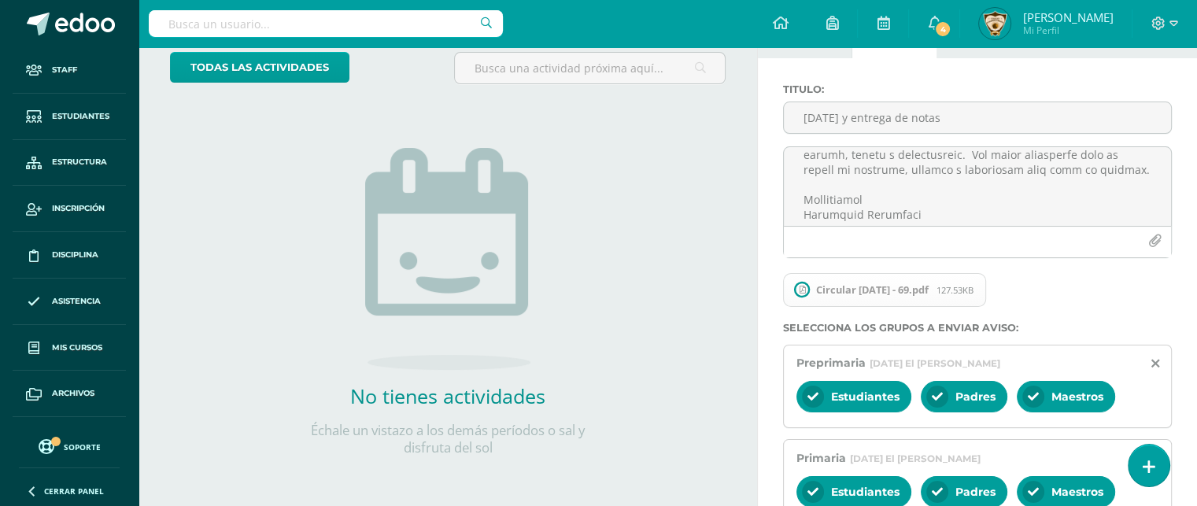
scroll to position [0, 0]
